Goal: Information Seeking & Learning: Learn about a topic

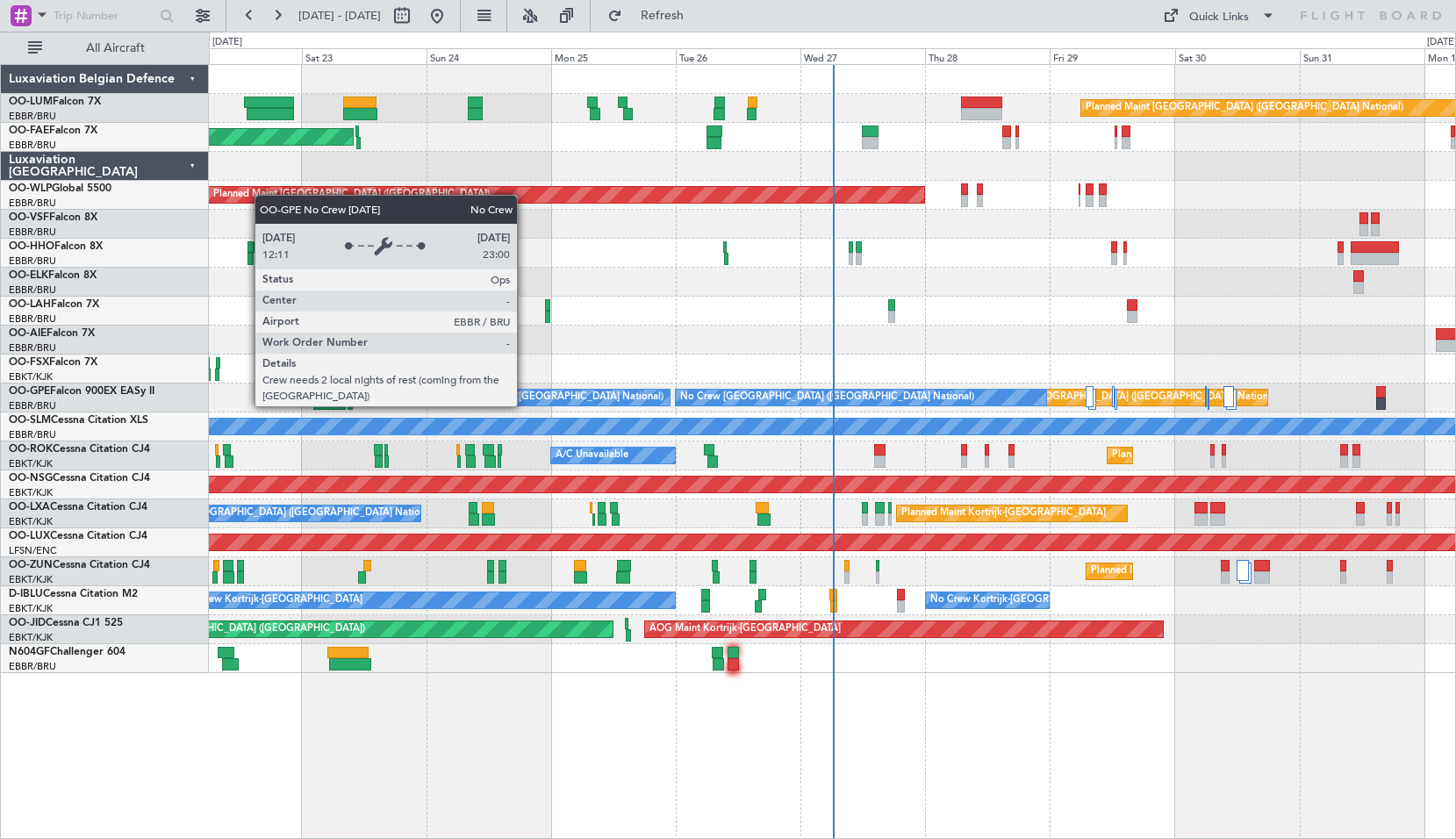
click at [1196, 758] on div "Planned Maint [GEOGRAPHIC_DATA] ([GEOGRAPHIC_DATA] National) Planned Maint [GEO…" at bounding box center [832, 450] width 1247 height 774
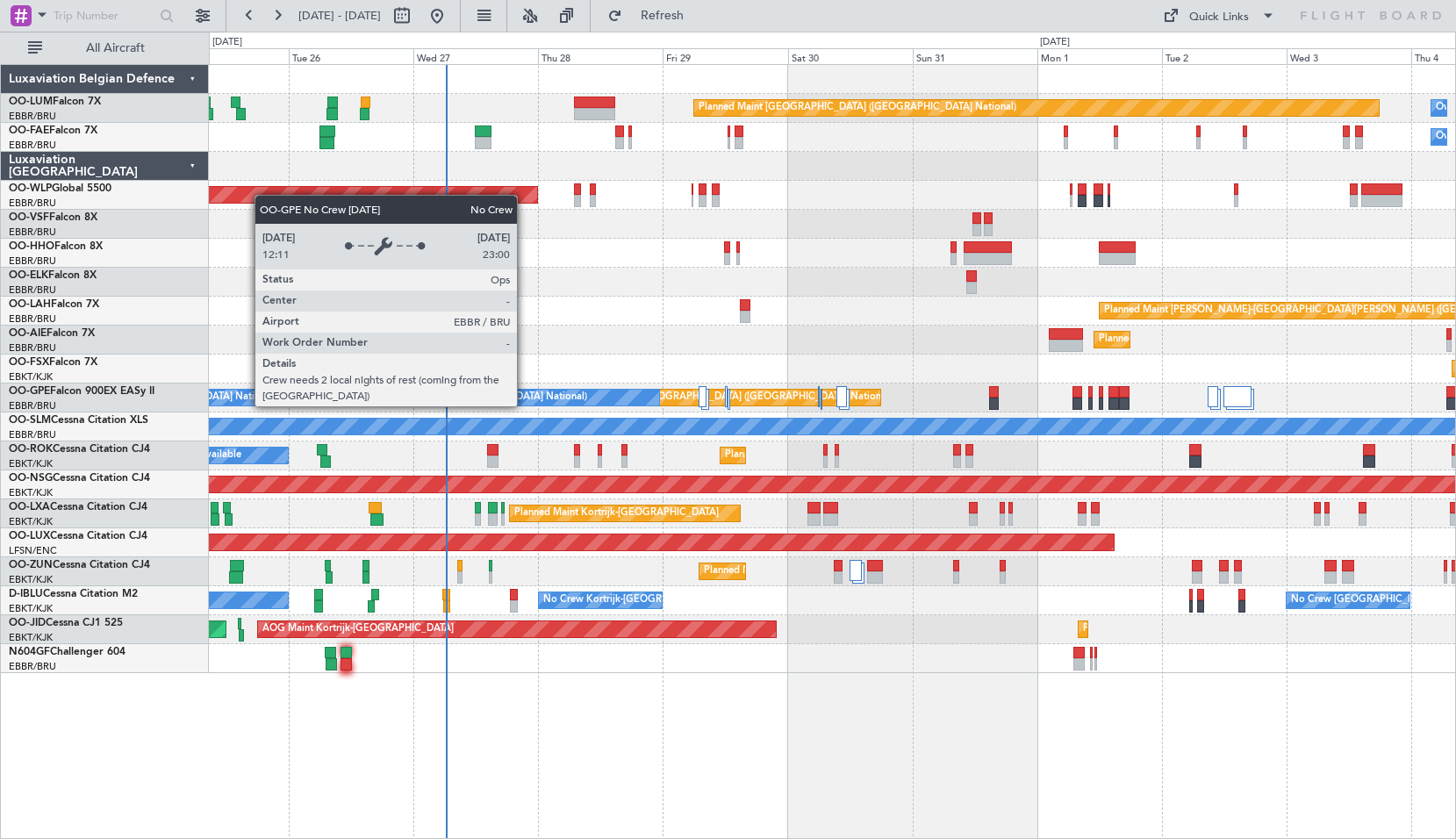
click at [843, 736] on div "Planned Maint [GEOGRAPHIC_DATA] ([GEOGRAPHIC_DATA] National) Owner [GEOGRAPHIC_…" at bounding box center [832, 450] width 1247 height 774
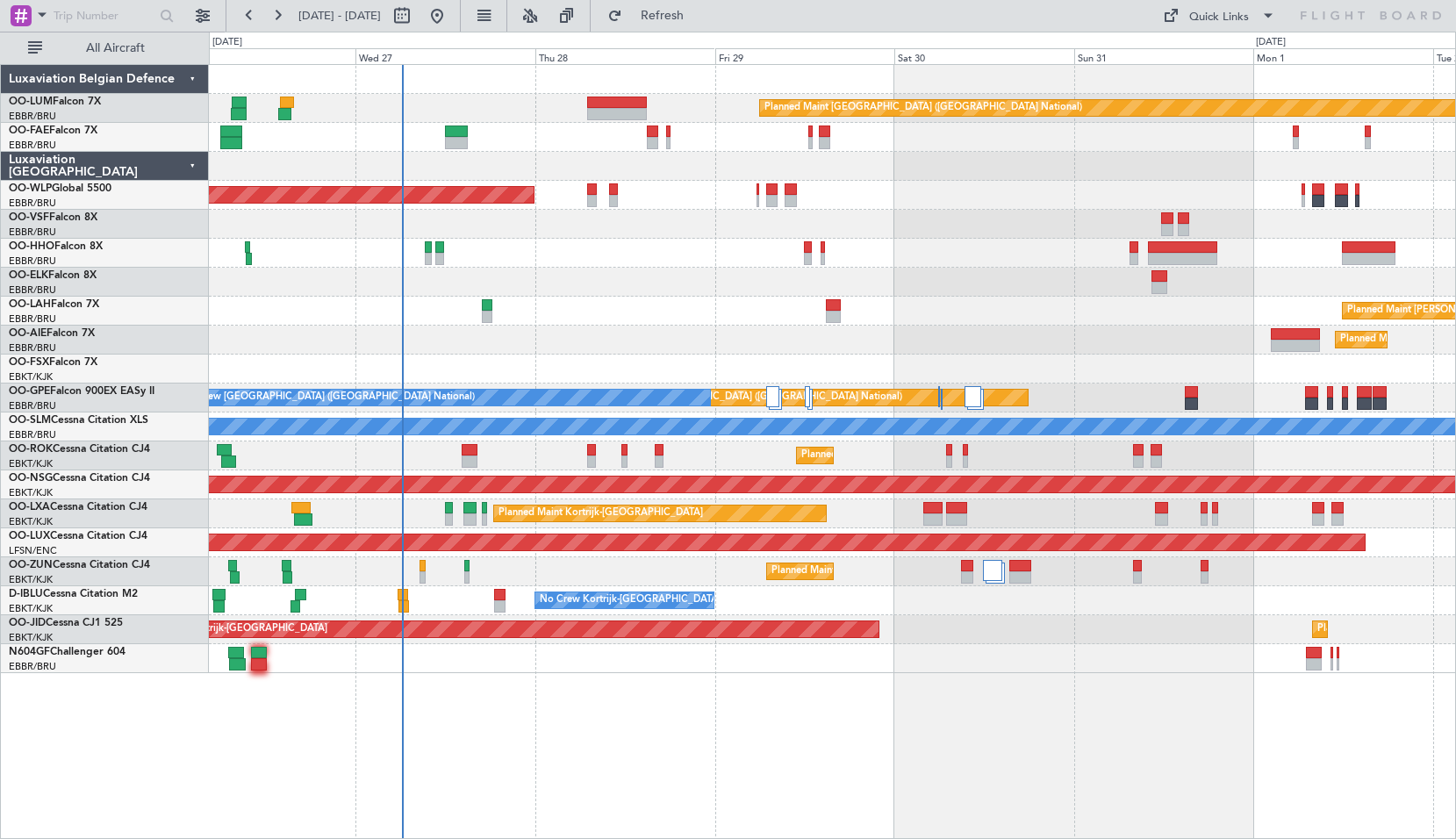
click at [626, 719] on div "Planned Maint [GEOGRAPHIC_DATA] ([GEOGRAPHIC_DATA] National) Planned Maint [GEO…" at bounding box center [832, 450] width 1247 height 774
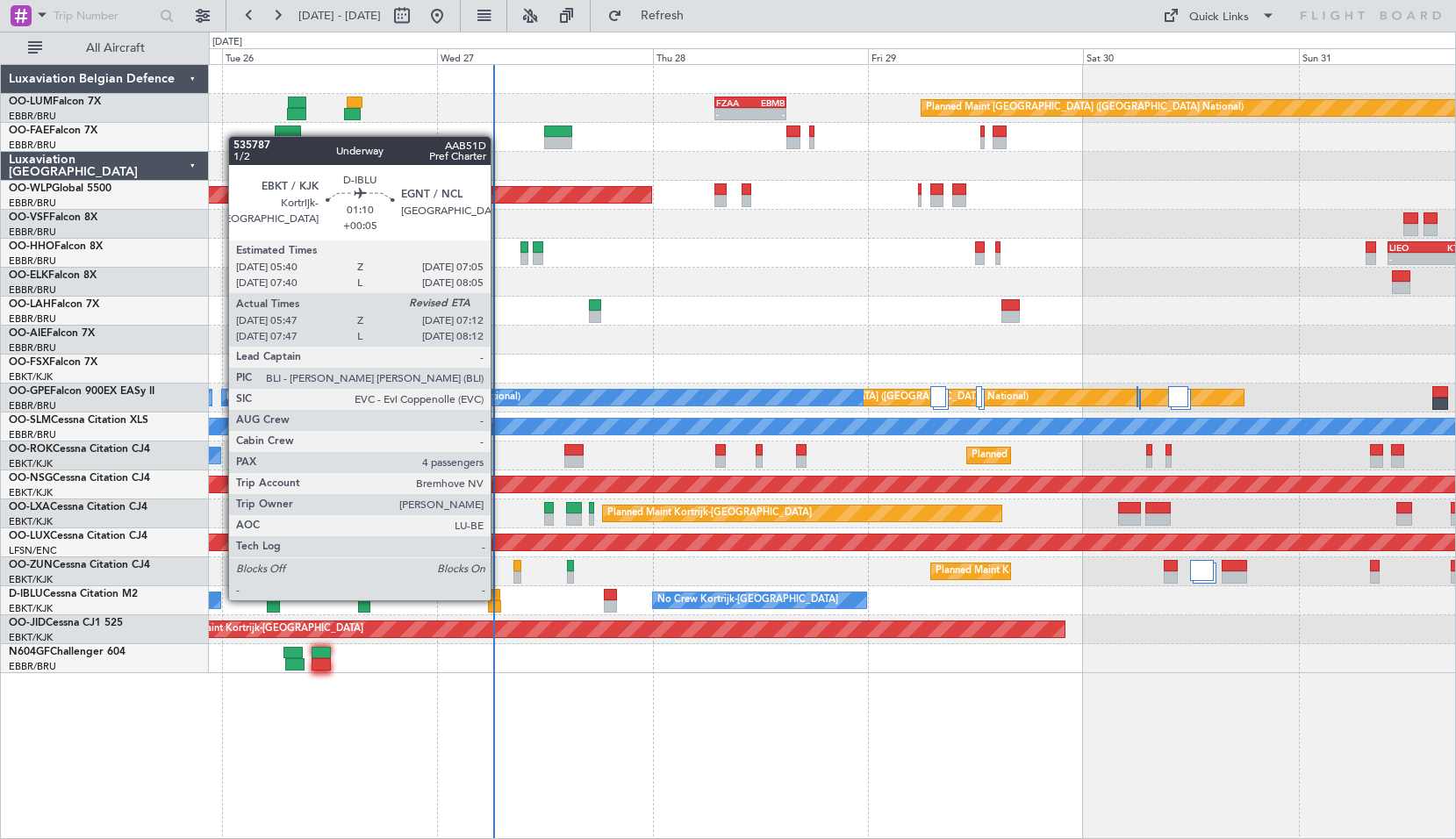
click at [498, 598] on div at bounding box center [493, 595] width 13 height 12
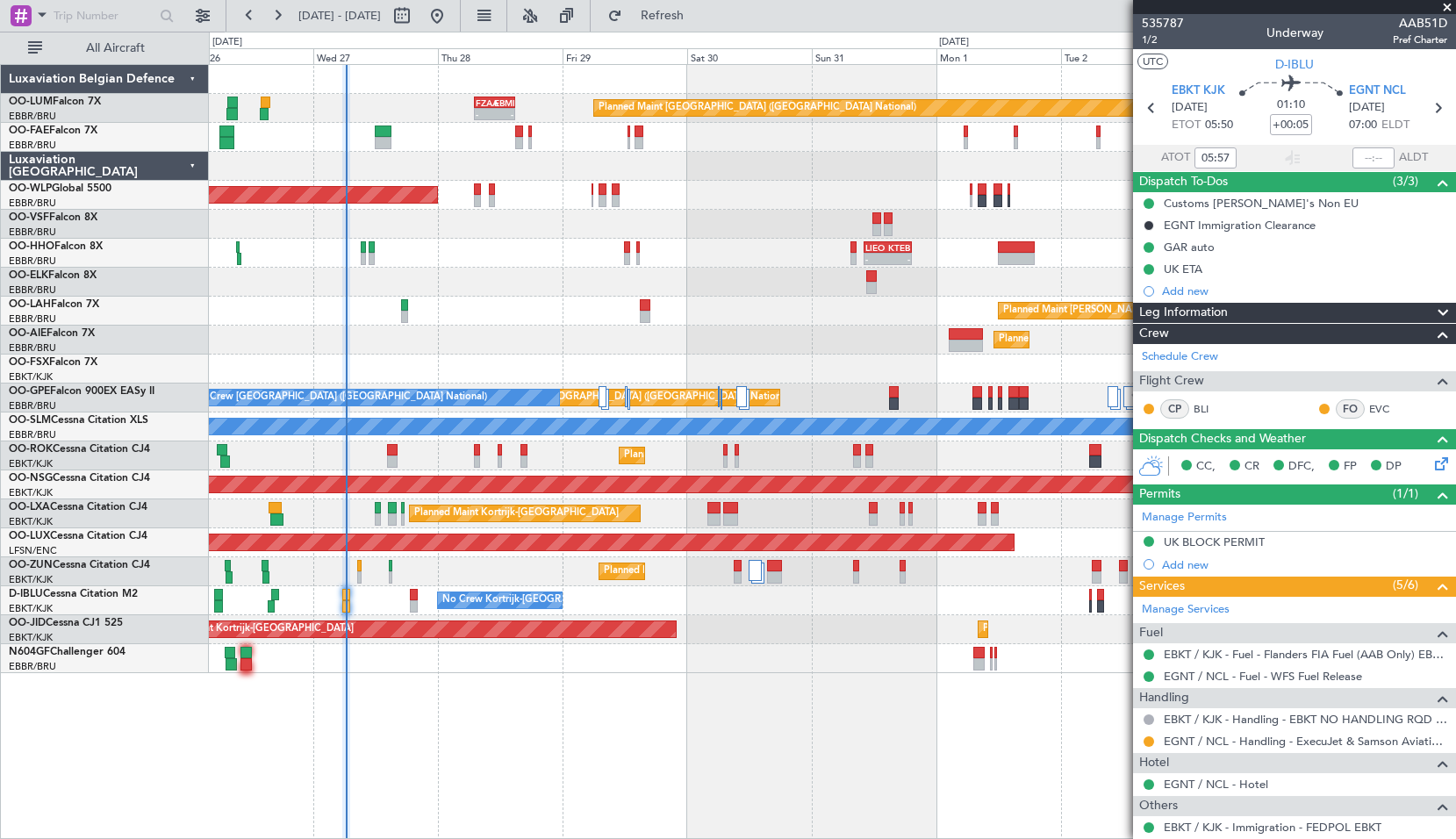
click at [606, 730] on div "Planned Maint [GEOGRAPHIC_DATA] ([GEOGRAPHIC_DATA] National) - - FZAA 07:00 Z E…" at bounding box center [832, 450] width 1247 height 774
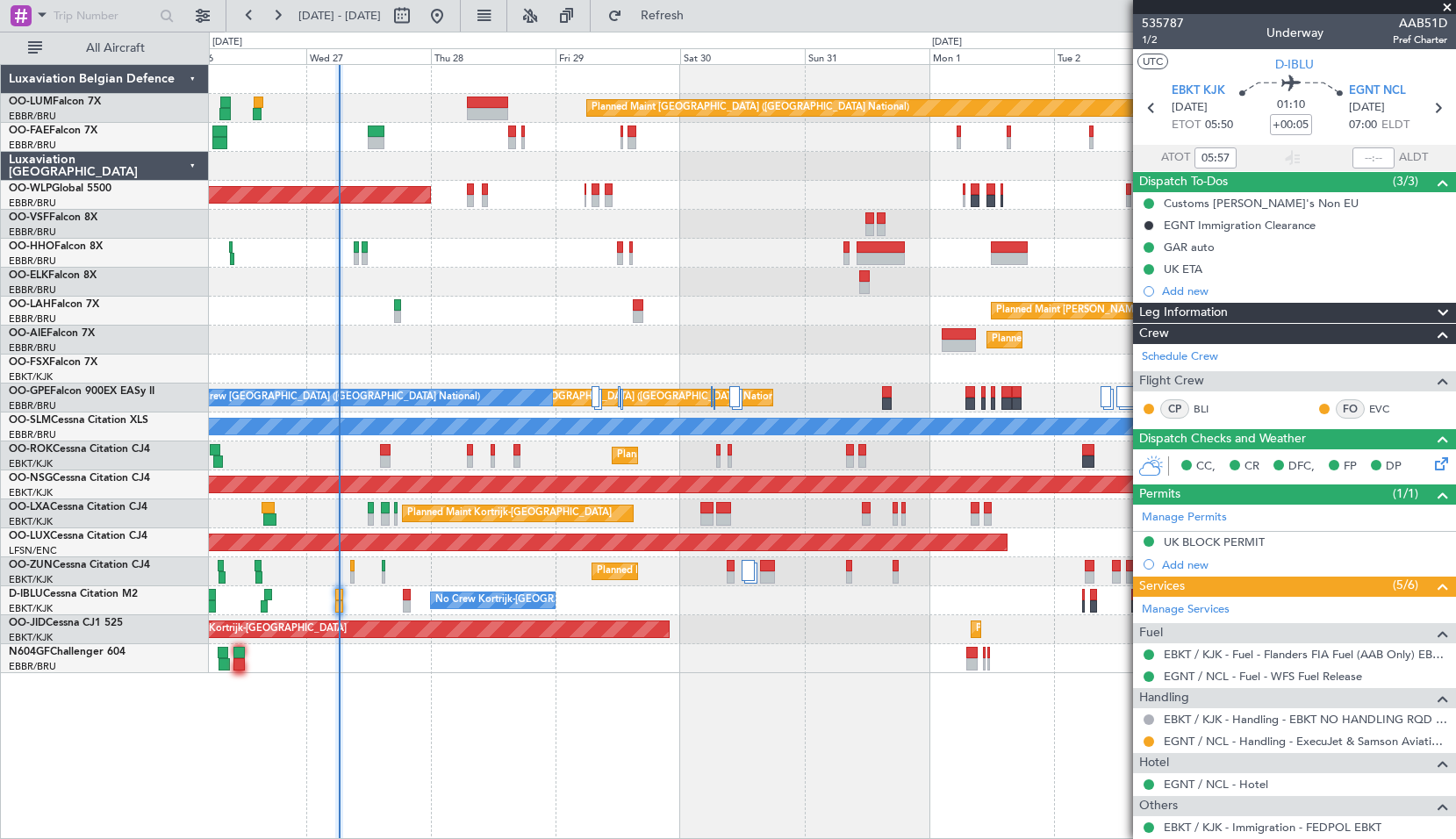
click at [1442, 10] on span at bounding box center [1447, 8] width 18 height 16
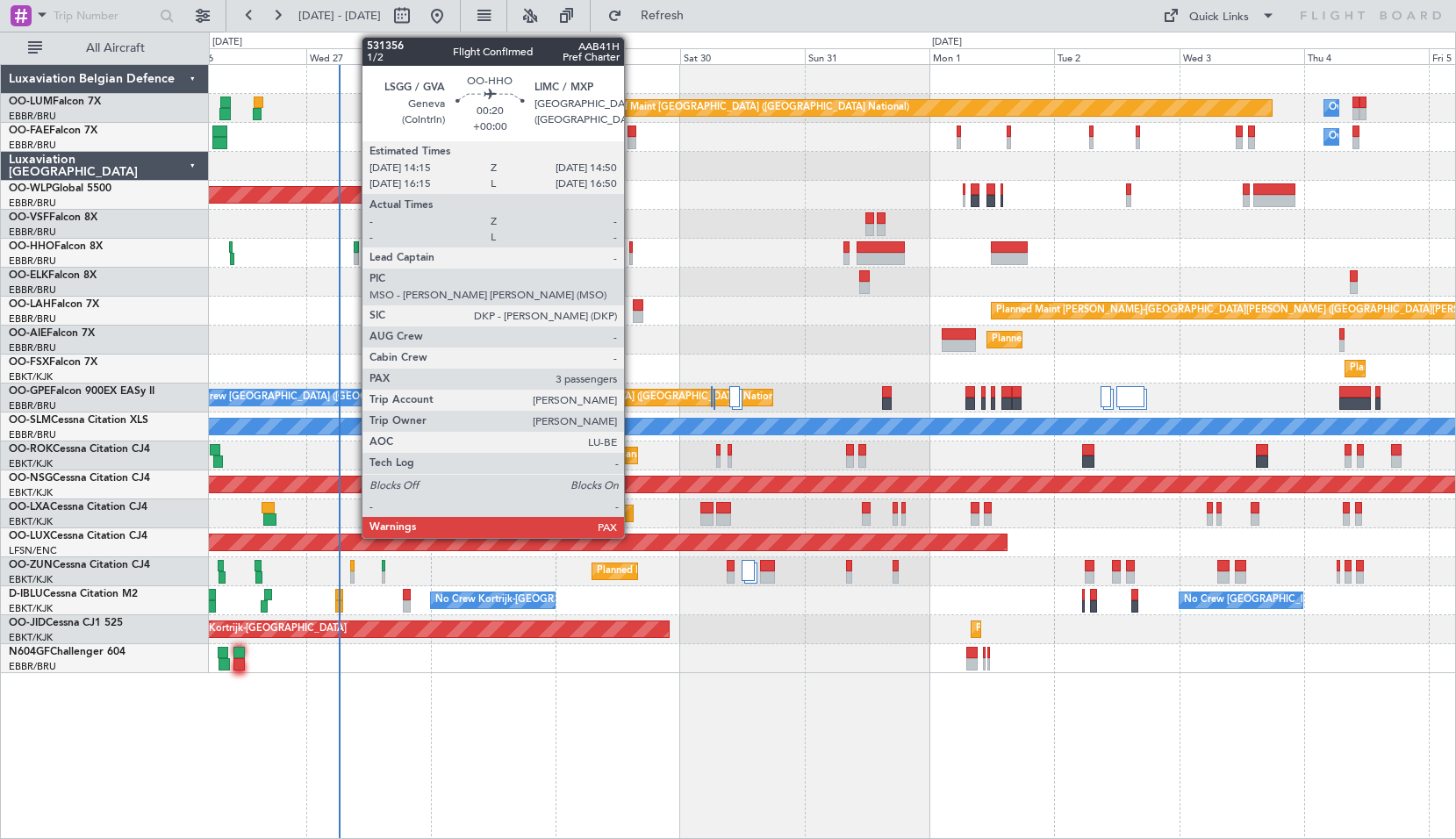
click at [632, 253] on div at bounding box center [631, 259] width 4 height 12
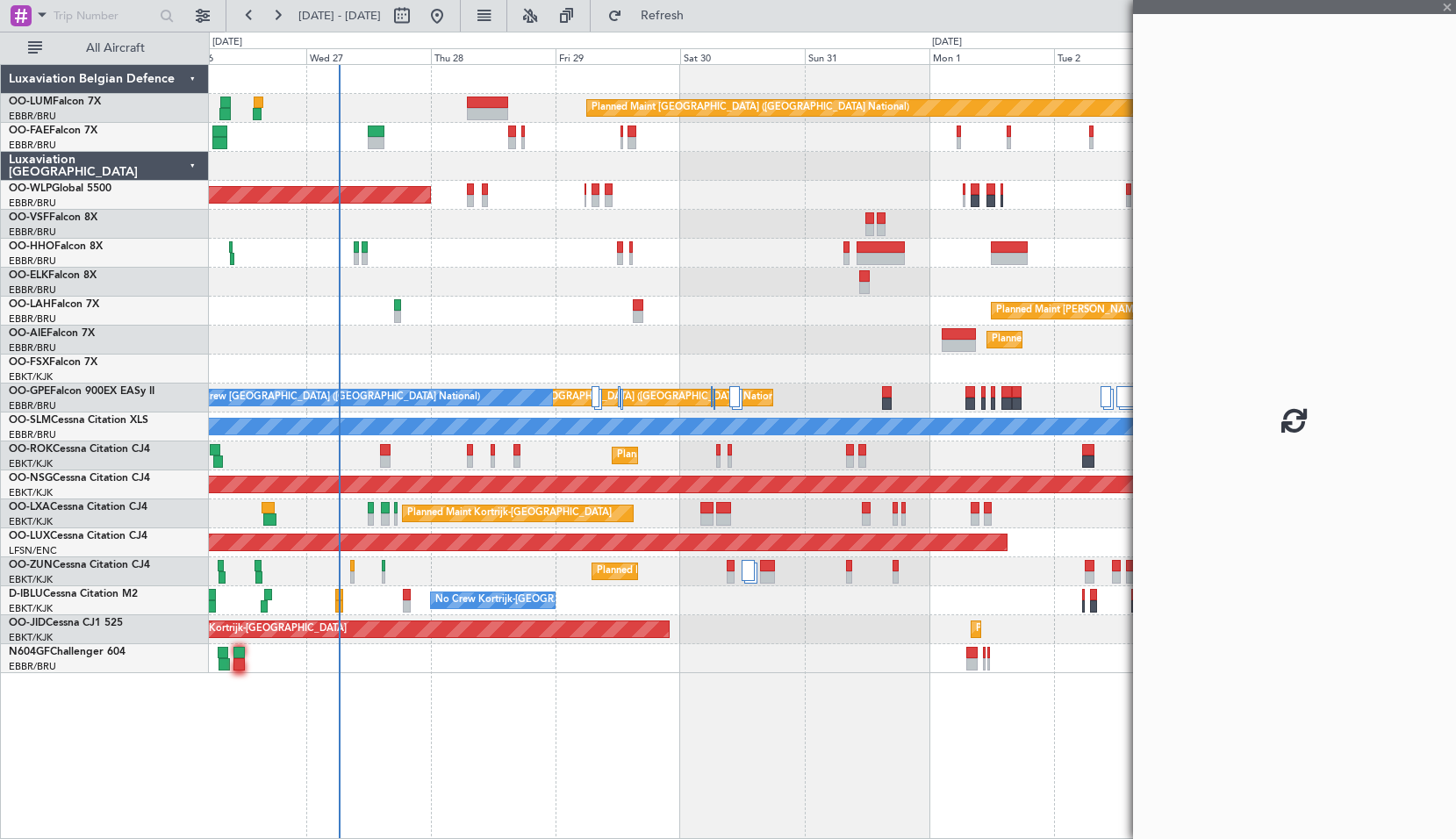
click at [701, 264] on div at bounding box center [832, 252] width 1246 height 29
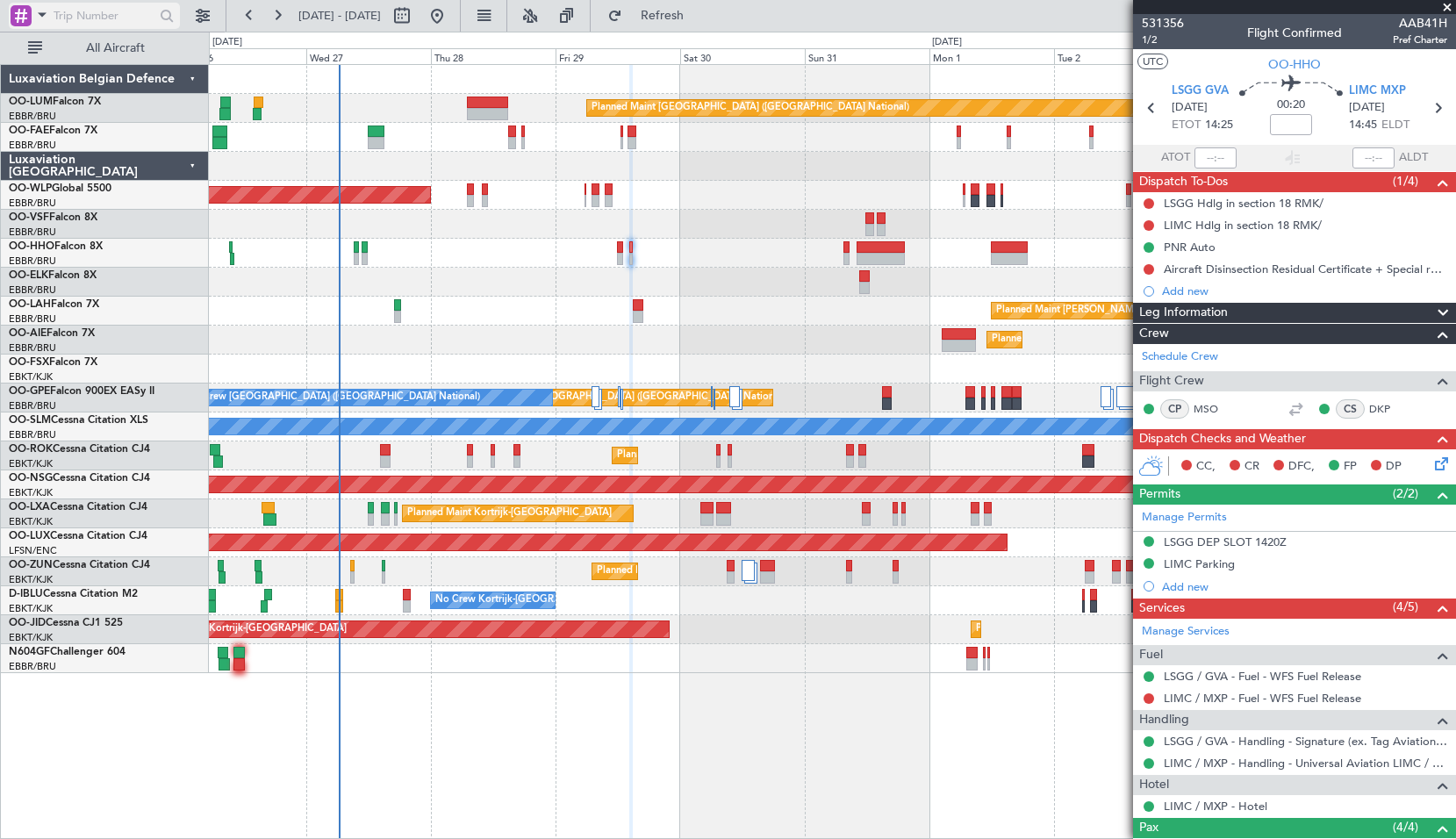
click at [50, 8] on span at bounding box center [42, 15] width 21 height 22
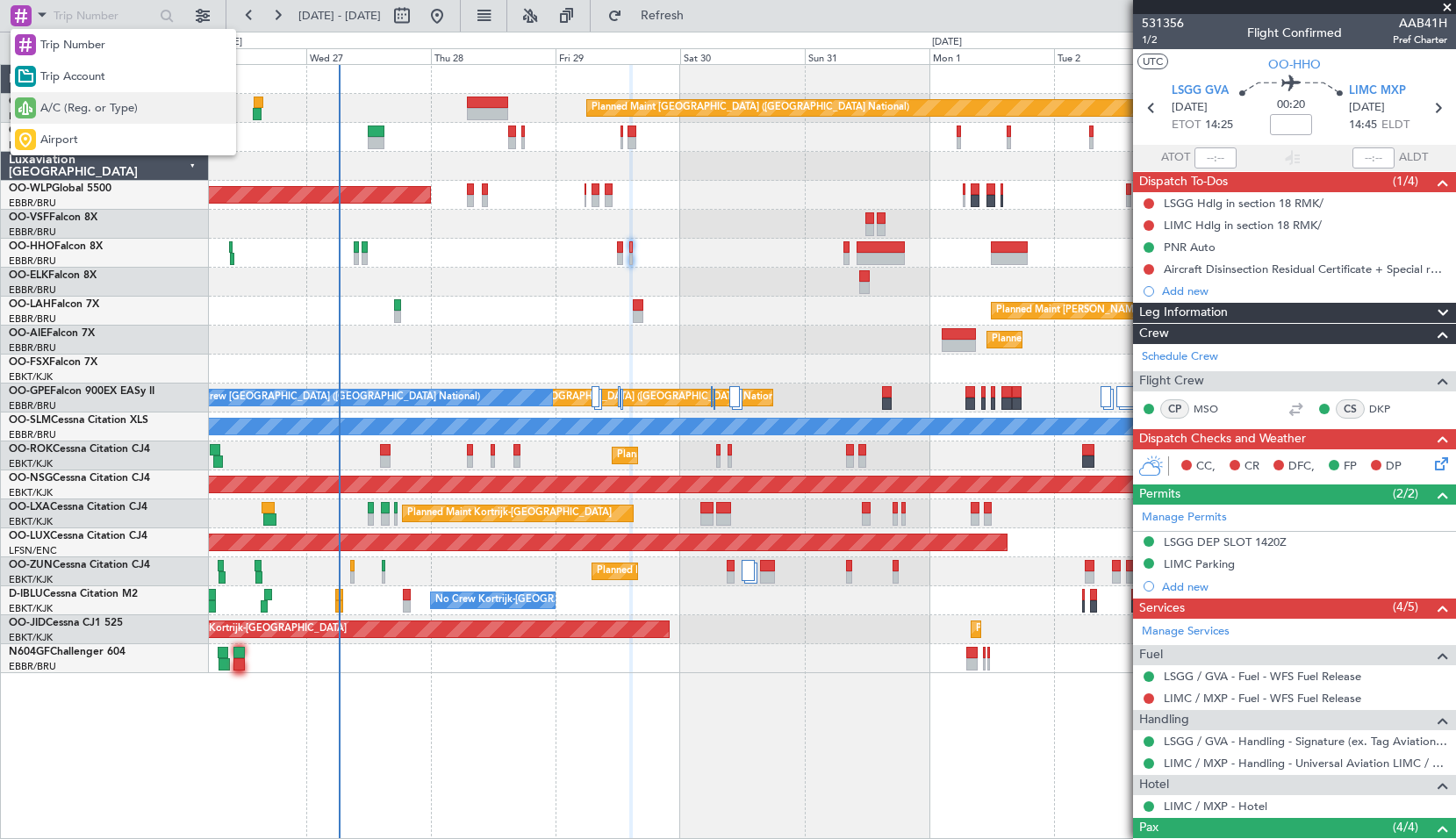
click at [56, 110] on span "A/C (Reg. or Type)" at bounding box center [89, 109] width 98 height 18
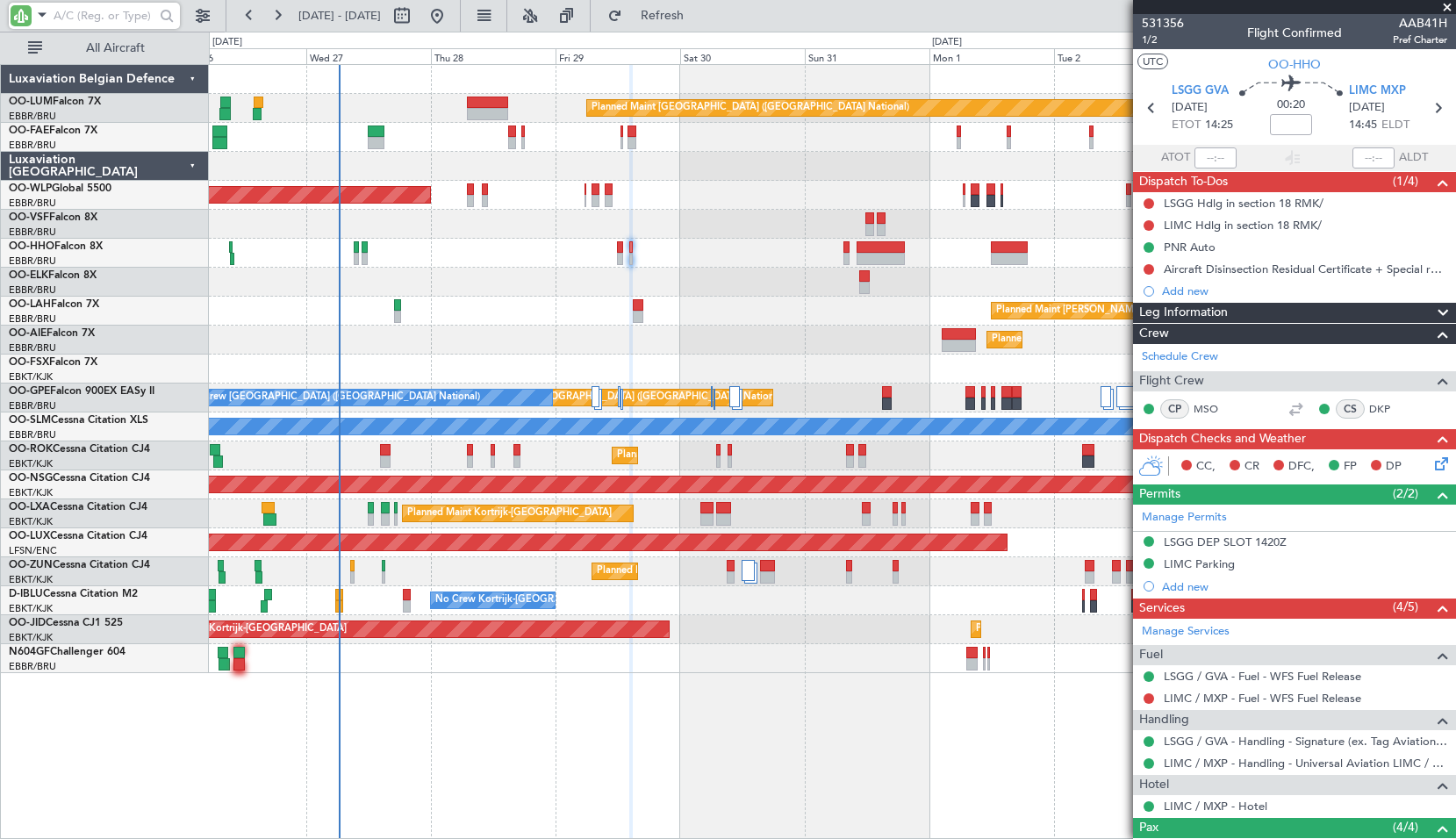
click at [69, 16] on input "text" at bounding box center [104, 16] width 101 height 26
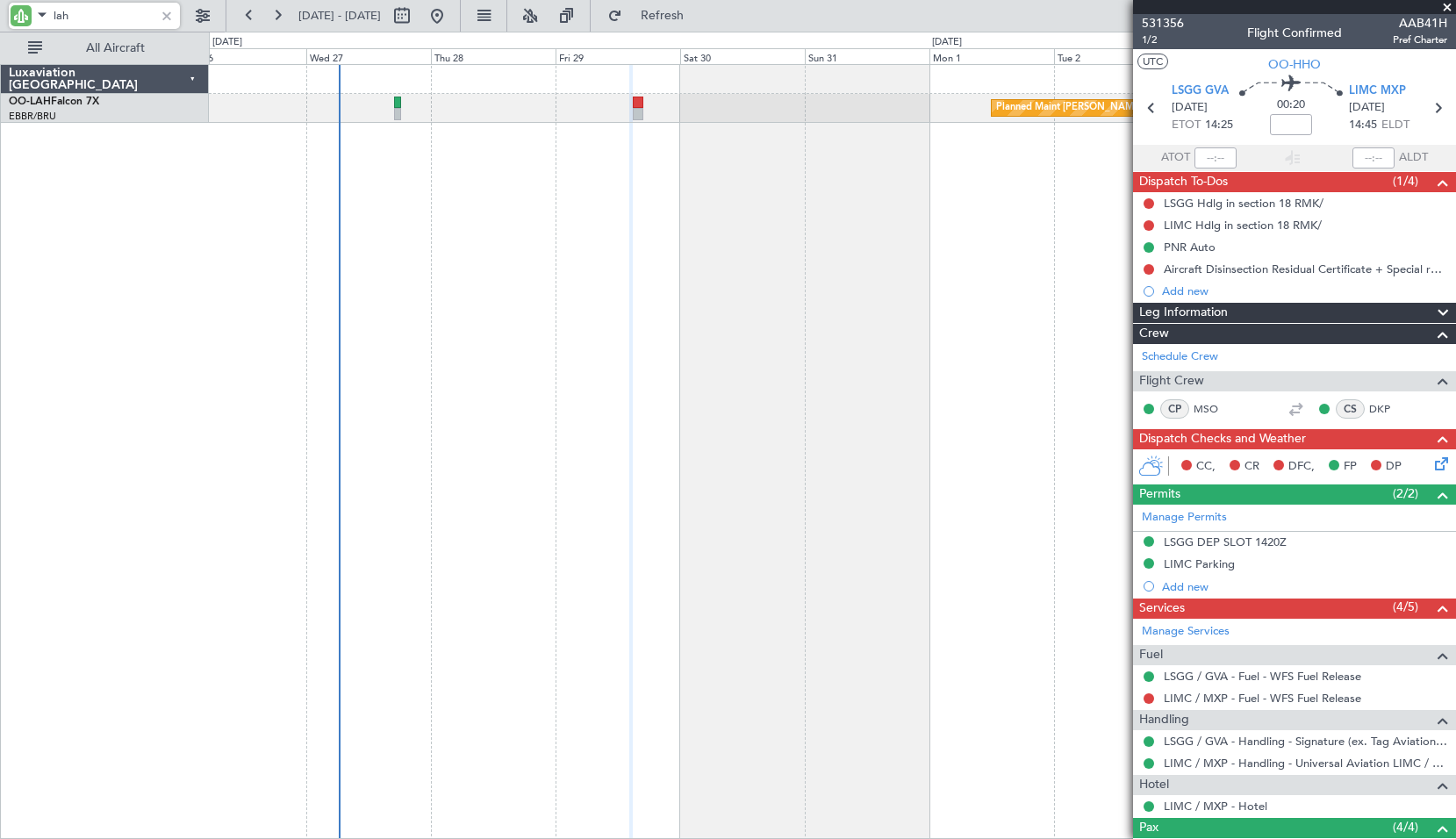
type input "lah"
click at [1443, 4] on span at bounding box center [1447, 8] width 18 height 16
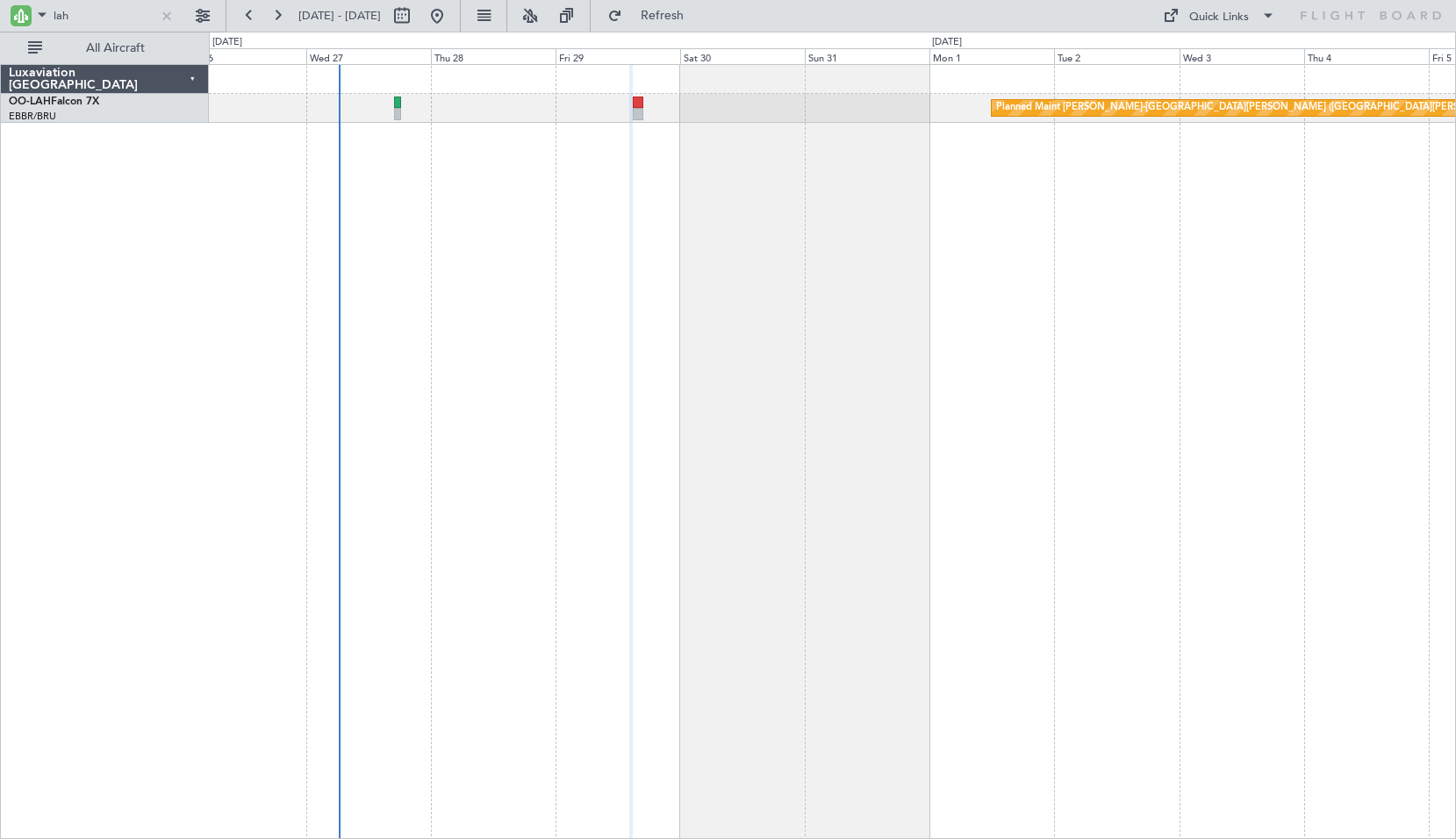
type input "0"
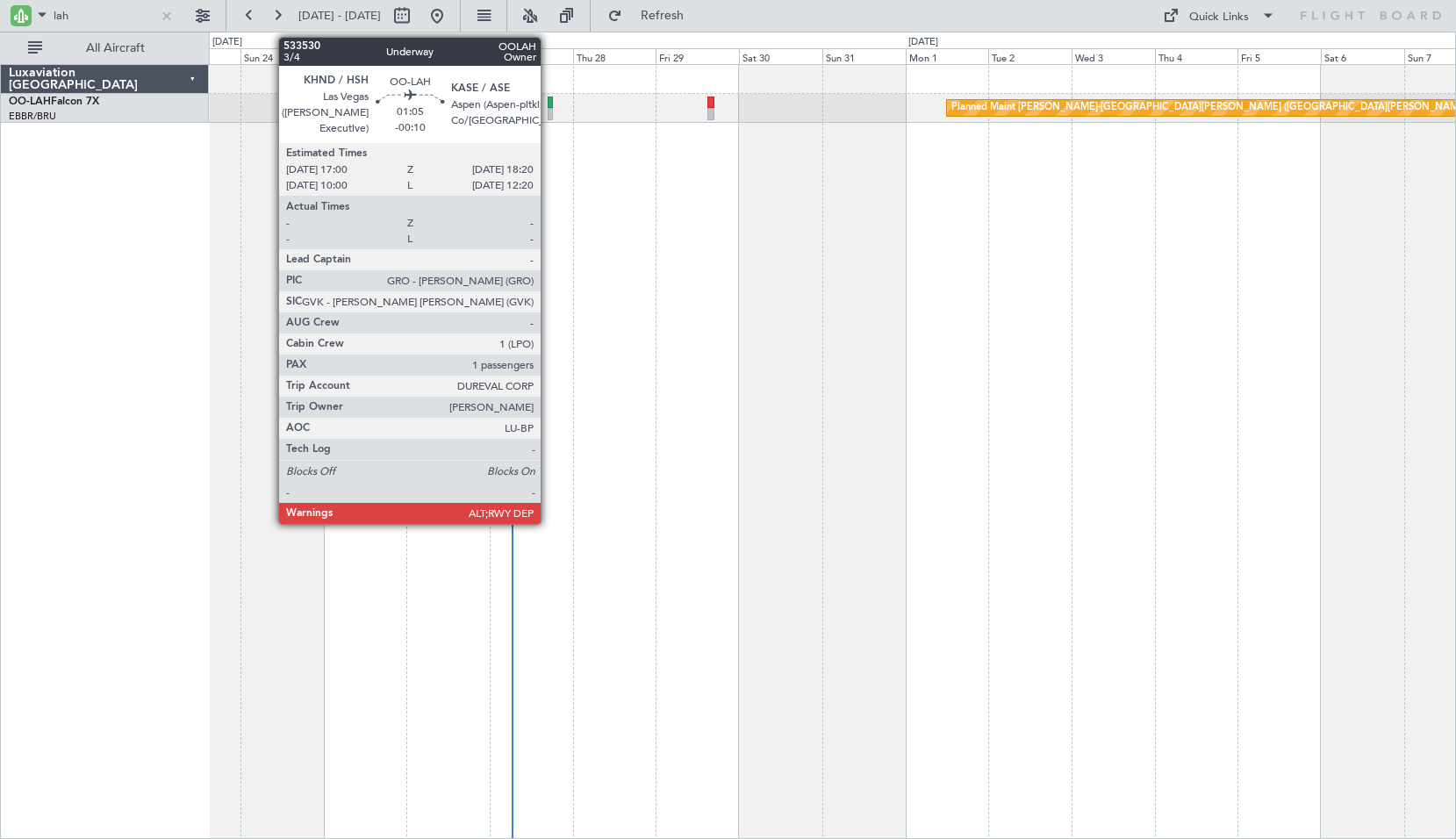
click at [548, 102] on div at bounding box center [549, 103] width 5 height 12
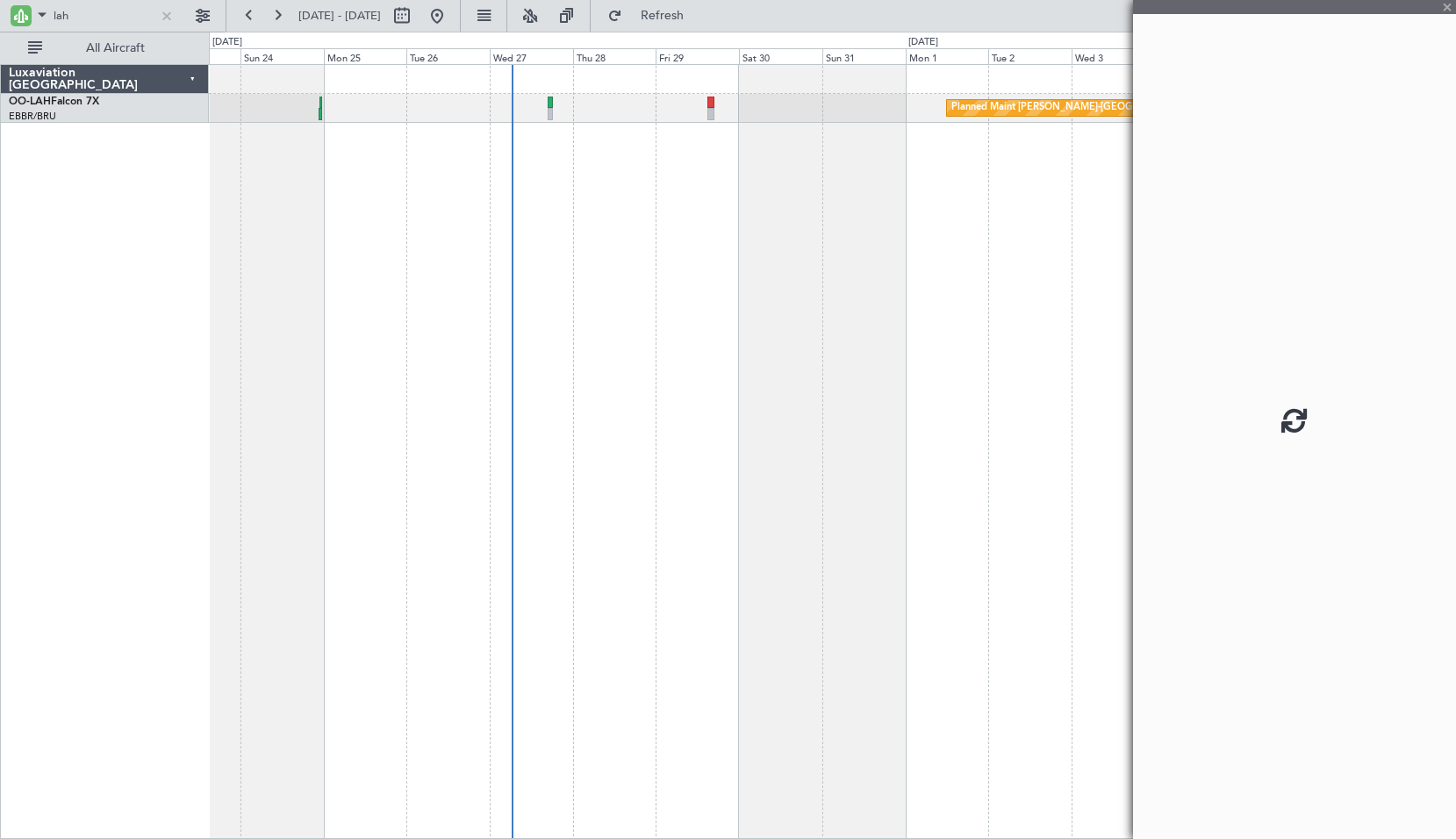
click at [554, 182] on div "Planned Maint [PERSON_NAME]-[GEOGRAPHIC_DATA][PERSON_NAME] ([GEOGRAPHIC_DATA][P…" at bounding box center [832, 450] width 1247 height 774
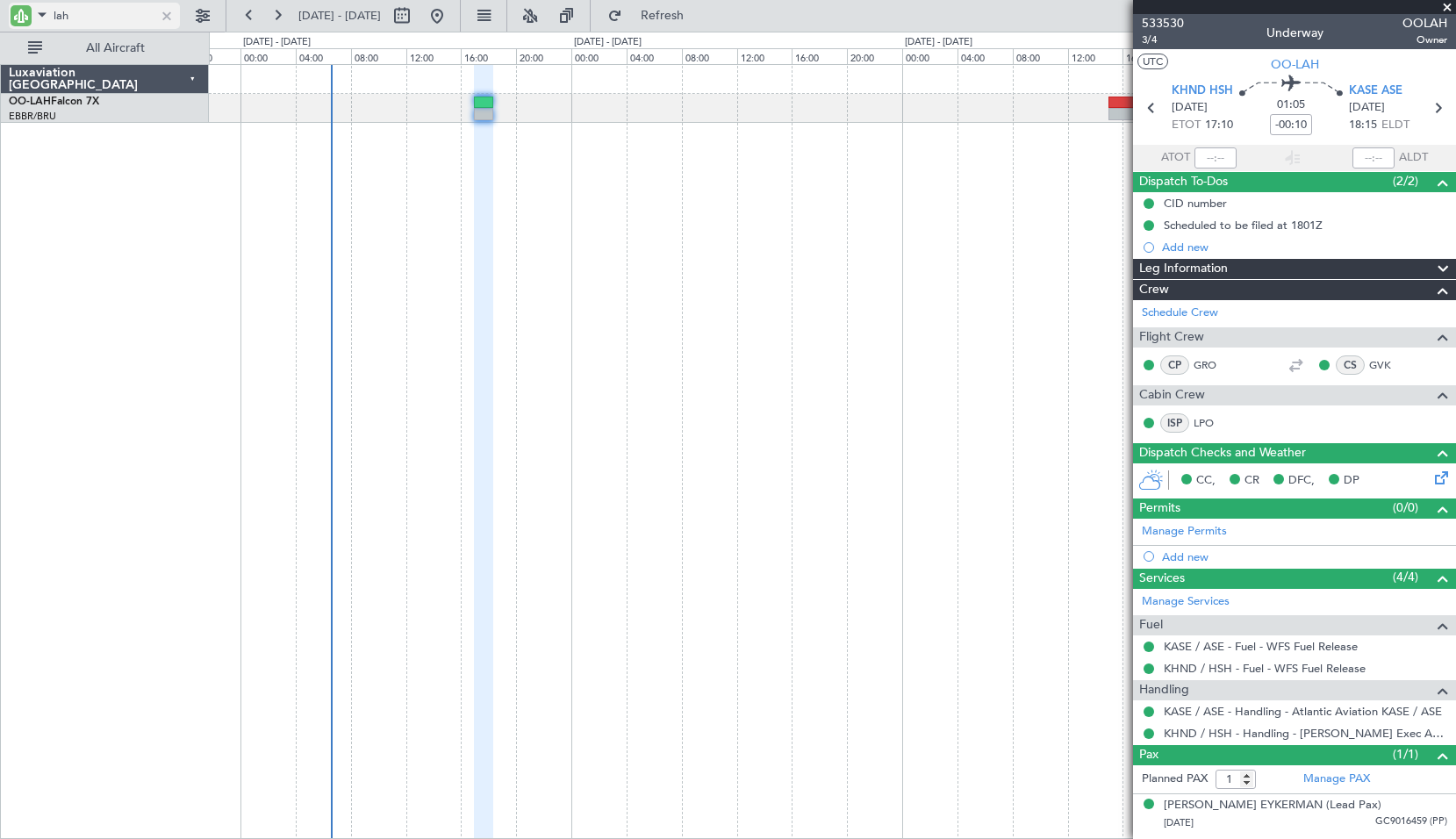
click at [166, 24] on div at bounding box center [166, 15] width 19 height 19
